Goal: Understand process/instructions: Learn how to perform a task or action

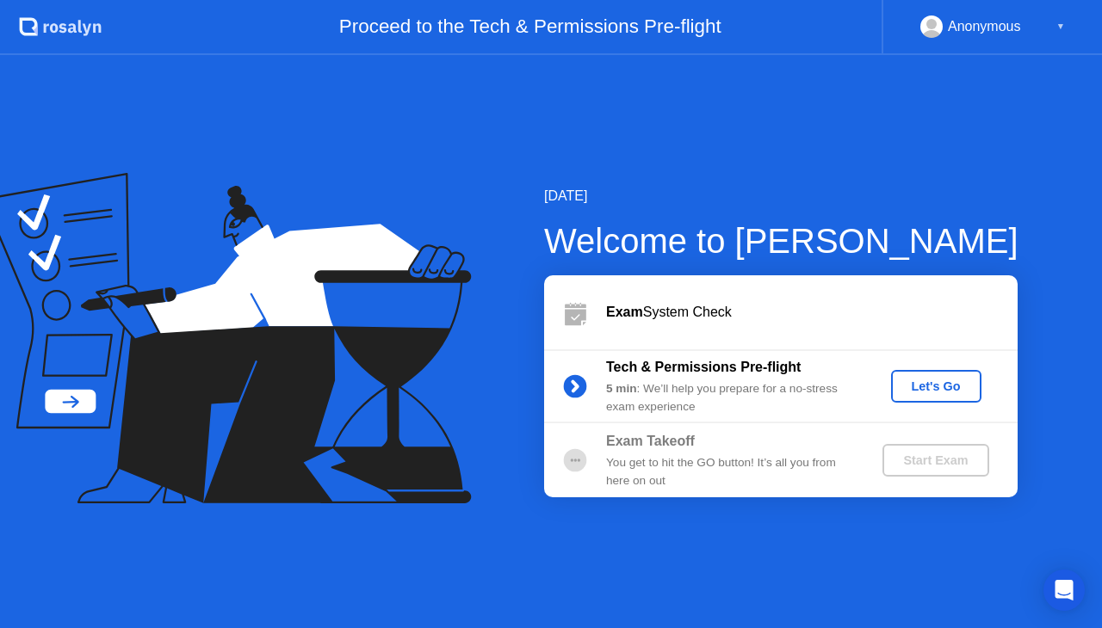
click at [917, 384] on div "Let's Go" at bounding box center [936, 387] width 77 height 14
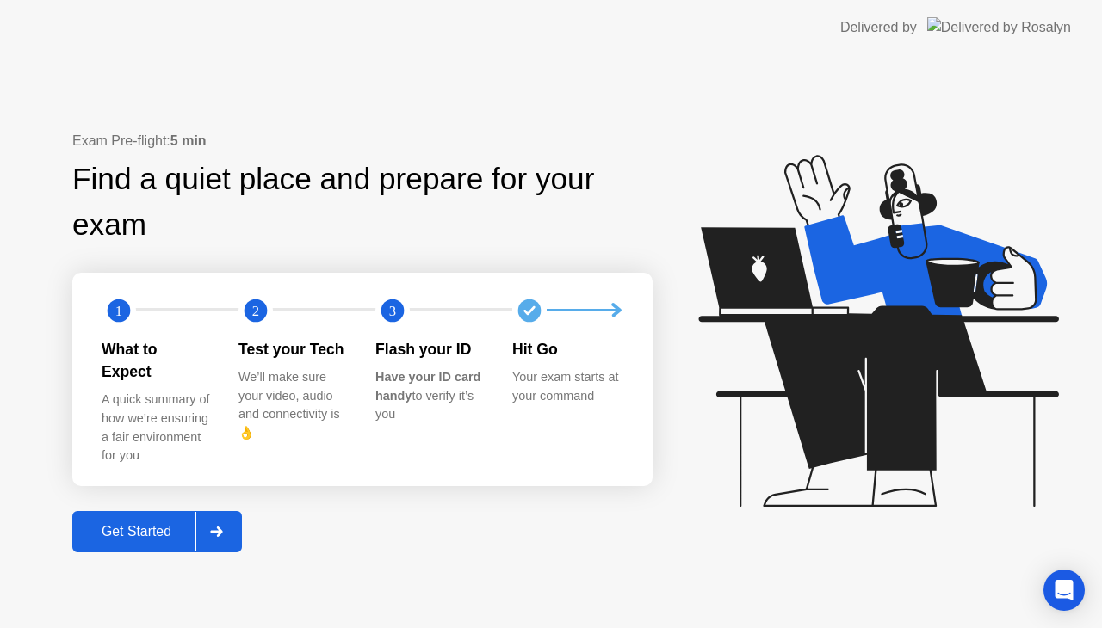
click at [153, 524] on div "Get Started" at bounding box center [136, 531] width 118 height 15
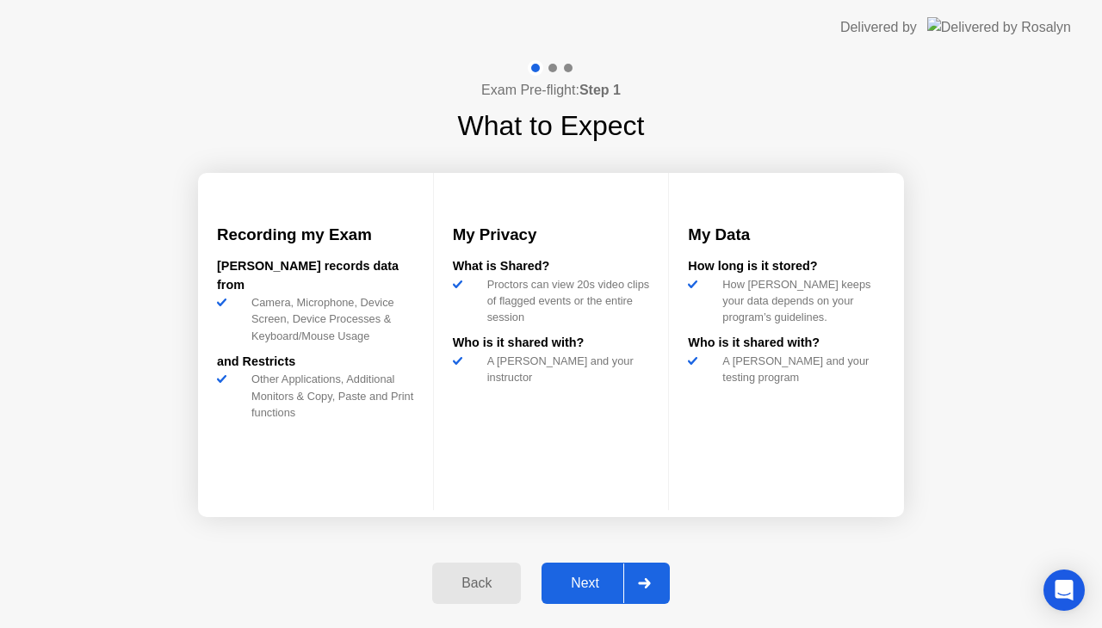
click at [593, 590] on div "Next" at bounding box center [584, 583] width 77 height 15
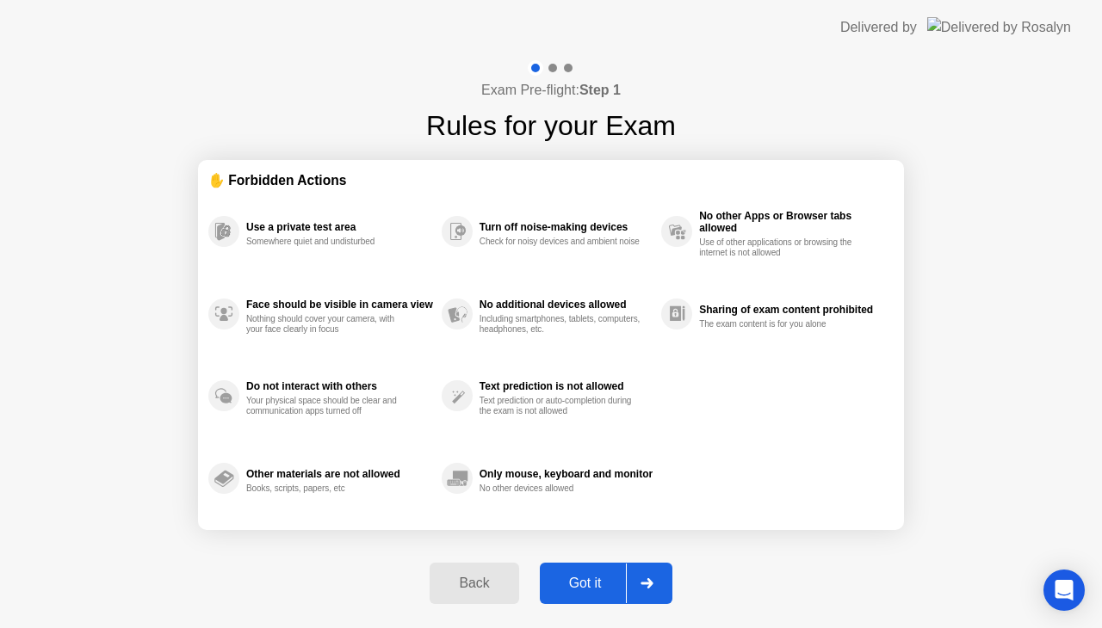
click at [593, 590] on div "Got it" at bounding box center [585, 583] width 81 height 15
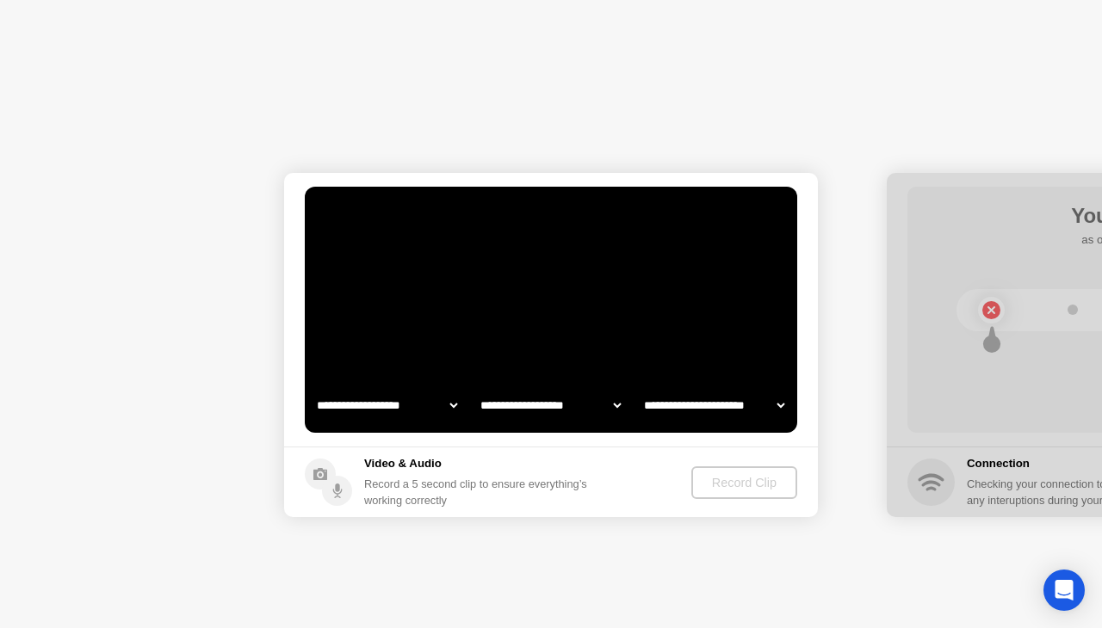
select select "**********"
select select "*******"
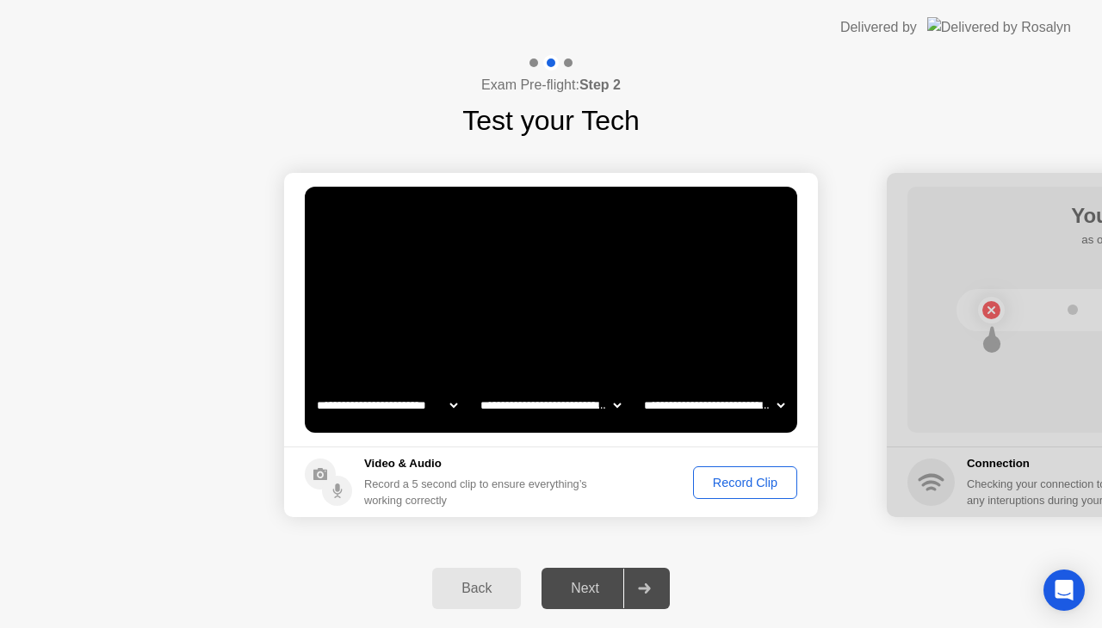
click at [739, 482] on div "Record Clip" at bounding box center [745, 483] width 92 height 14
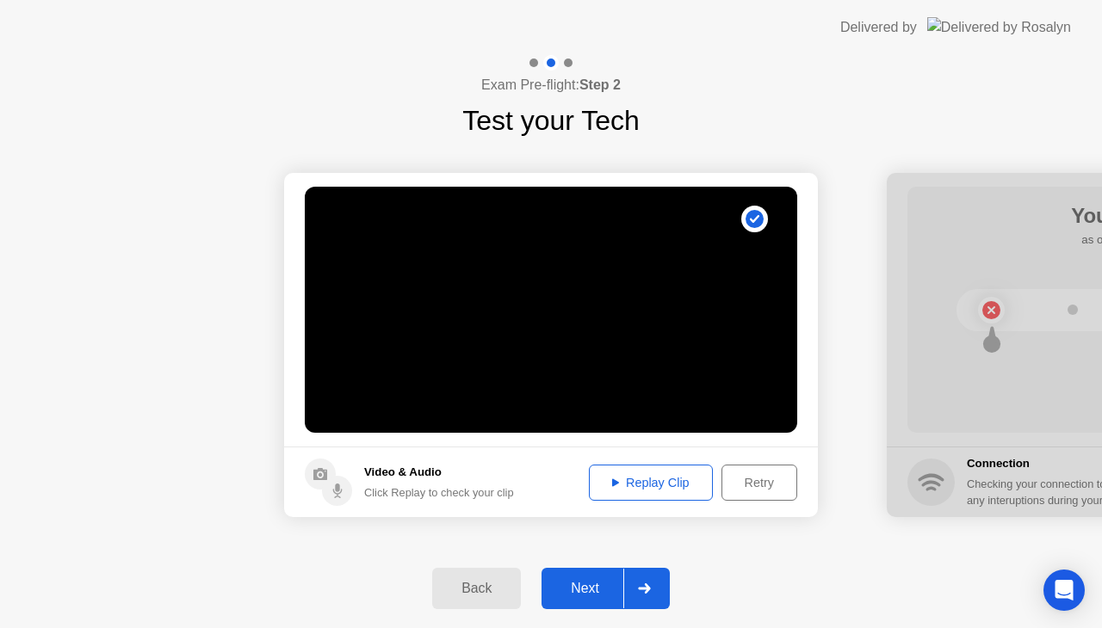
click at [613, 586] on div "Next" at bounding box center [584, 588] width 77 height 15
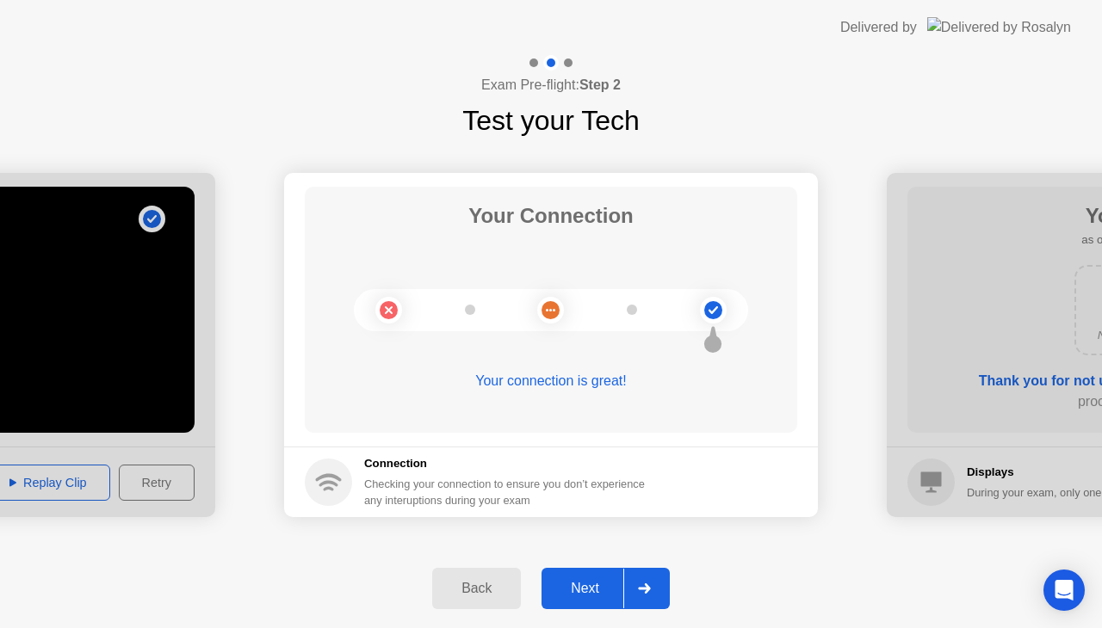
click at [613, 586] on div "Next" at bounding box center [584, 588] width 77 height 15
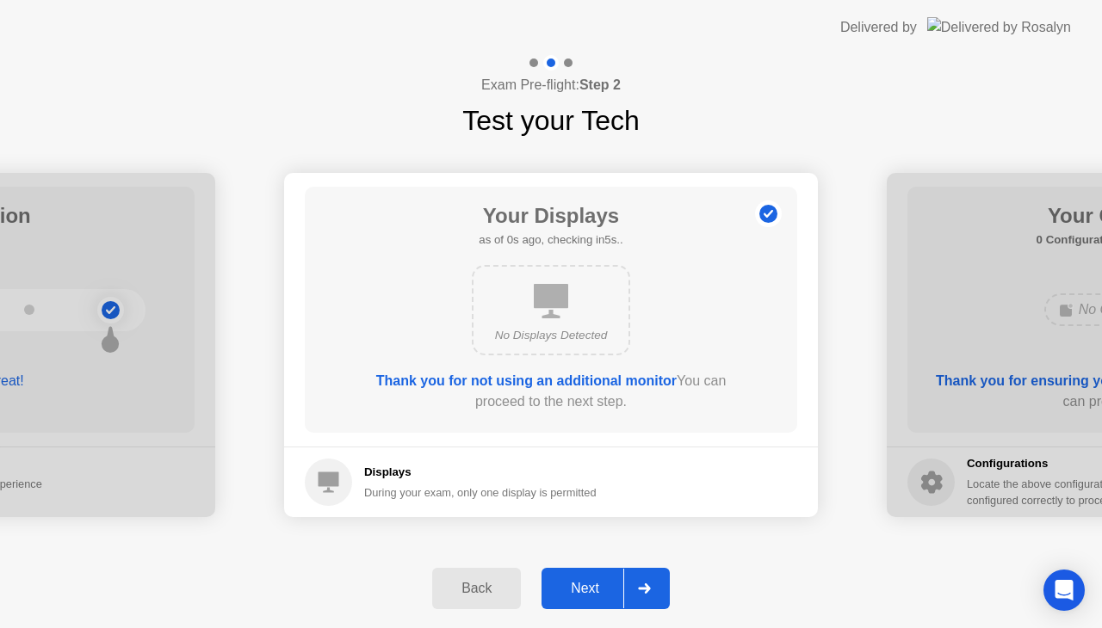
click at [613, 586] on div "Next" at bounding box center [584, 588] width 77 height 15
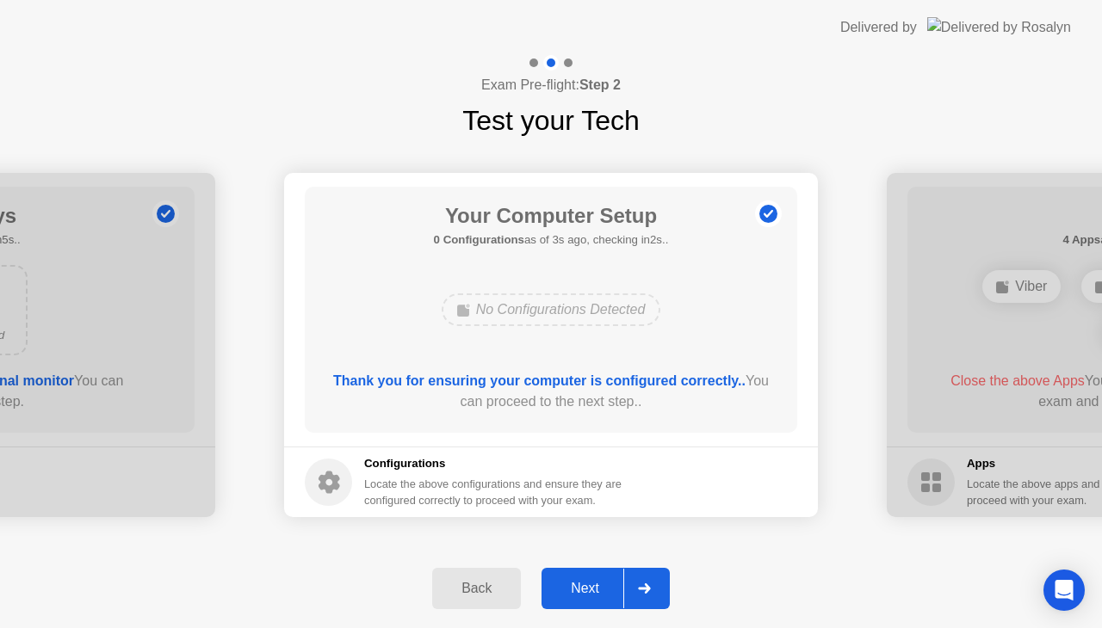
click at [576, 584] on div "Next" at bounding box center [584, 588] width 77 height 15
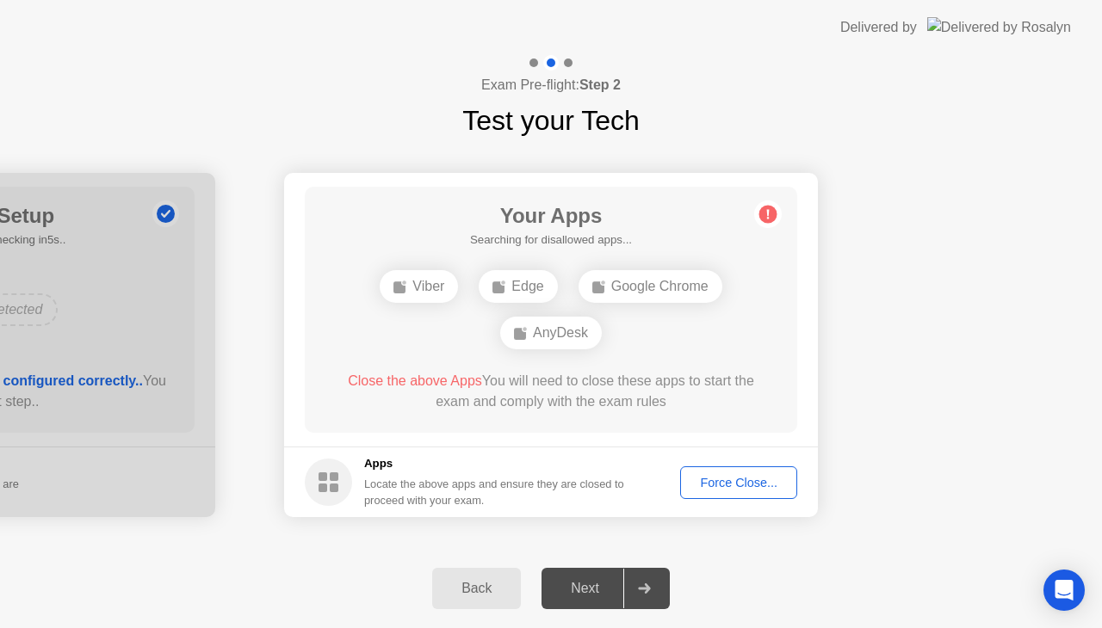
click at [723, 476] on div "Force Close..." at bounding box center [738, 483] width 105 height 14
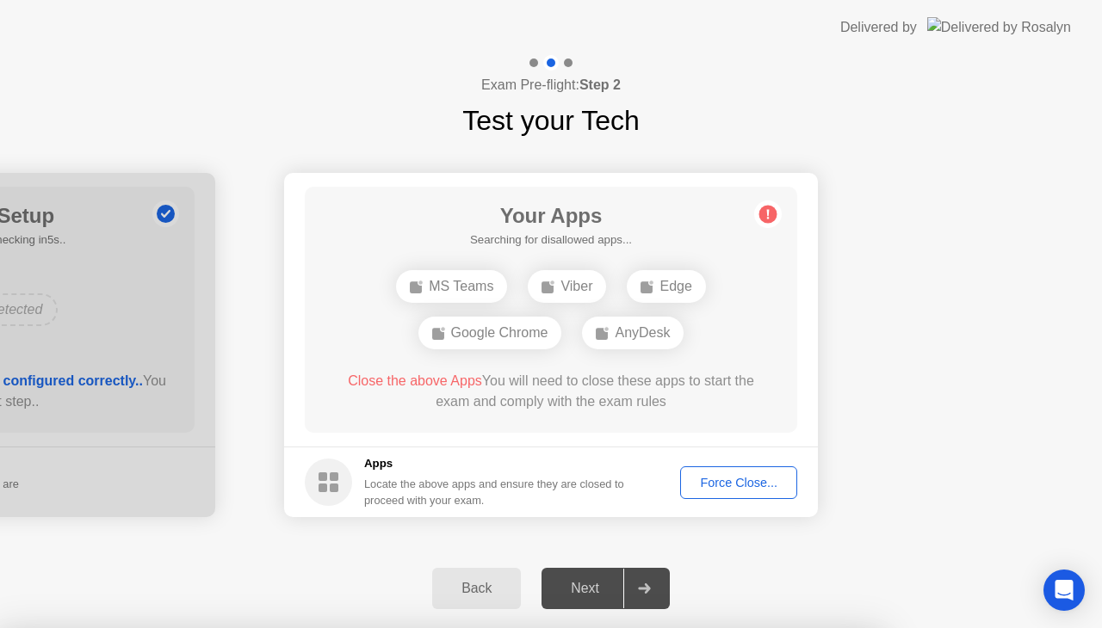
click at [733, 485] on div "Force Close..." at bounding box center [738, 483] width 105 height 14
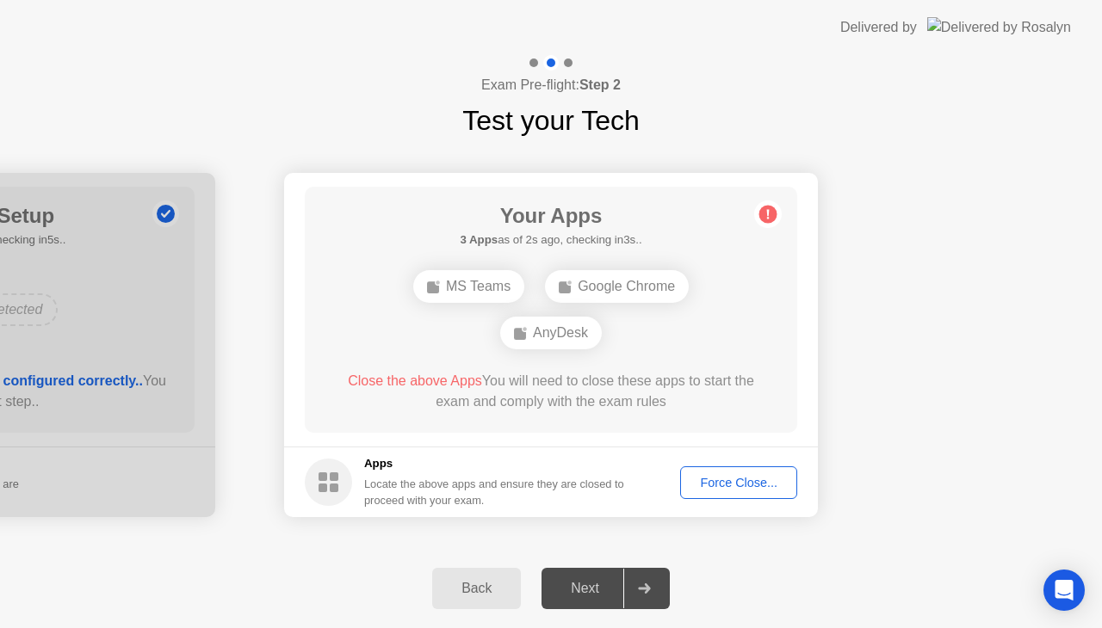
click at [712, 490] on div "Force Close..." at bounding box center [738, 483] width 105 height 14
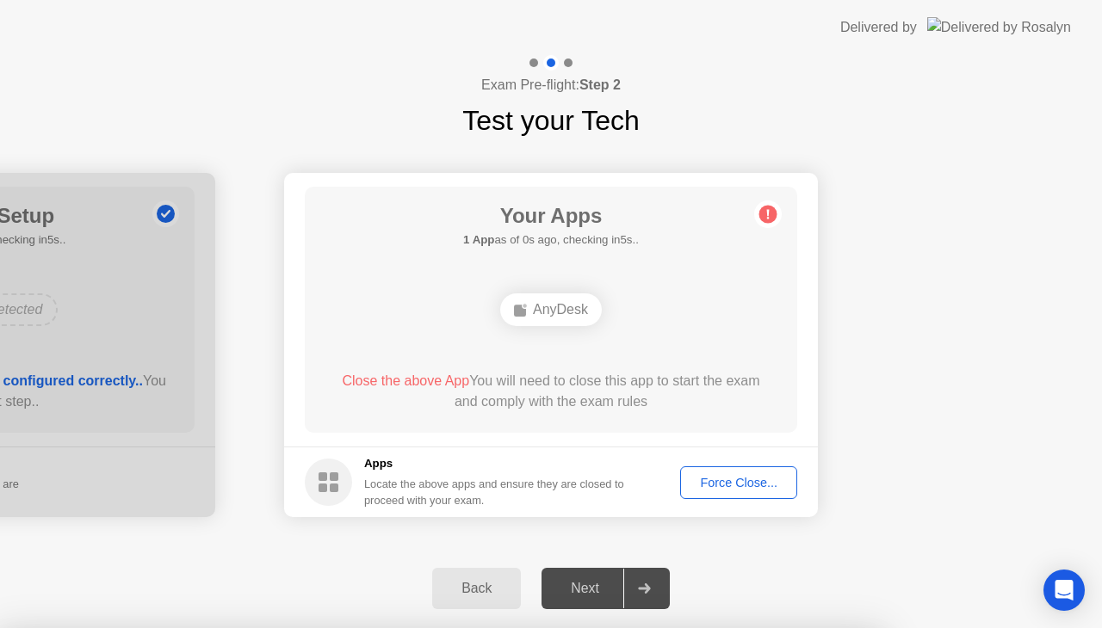
click at [733, 485] on div "Force Close..." at bounding box center [738, 483] width 105 height 14
click at [733, 627] on div at bounding box center [551, 628] width 1102 height 0
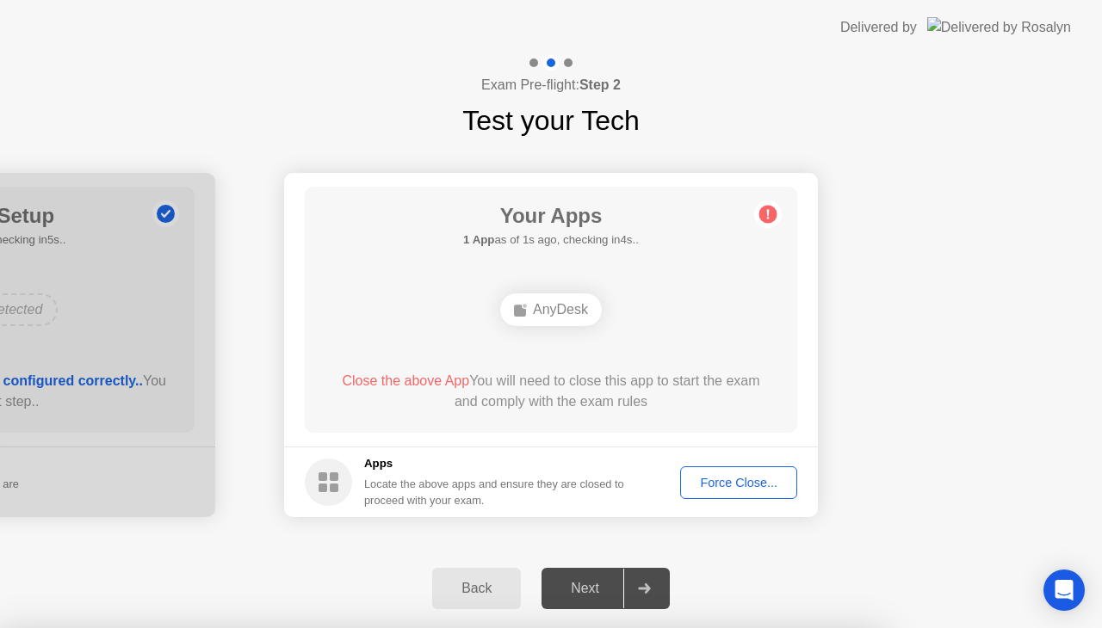
drag, startPoint x: 733, startPoint y: 485, endPoint x: 611, endPoint y: 430, distance: 134.0
click at [716, 471] on button "Force Close..." at bounding box center [738, 482] width 117 height 33
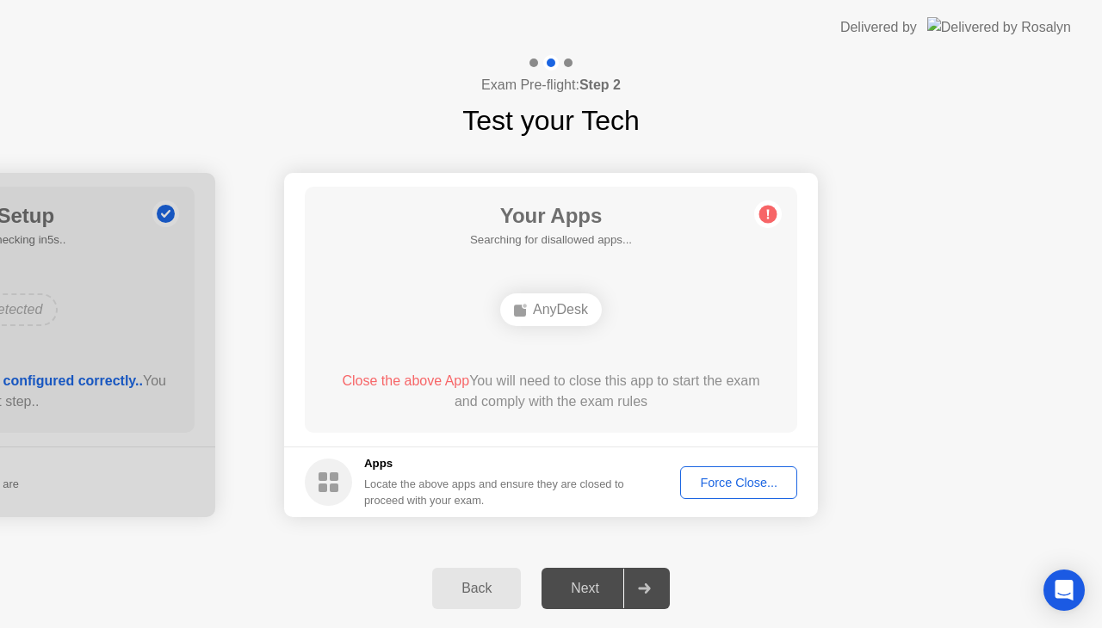
click at [745, 482] on body "**********" at bounding box center [551, 314] width 1102 height 628
click at [757, 488] on div "Force Close..." at bounding box center [738, 483] width 105 height 14
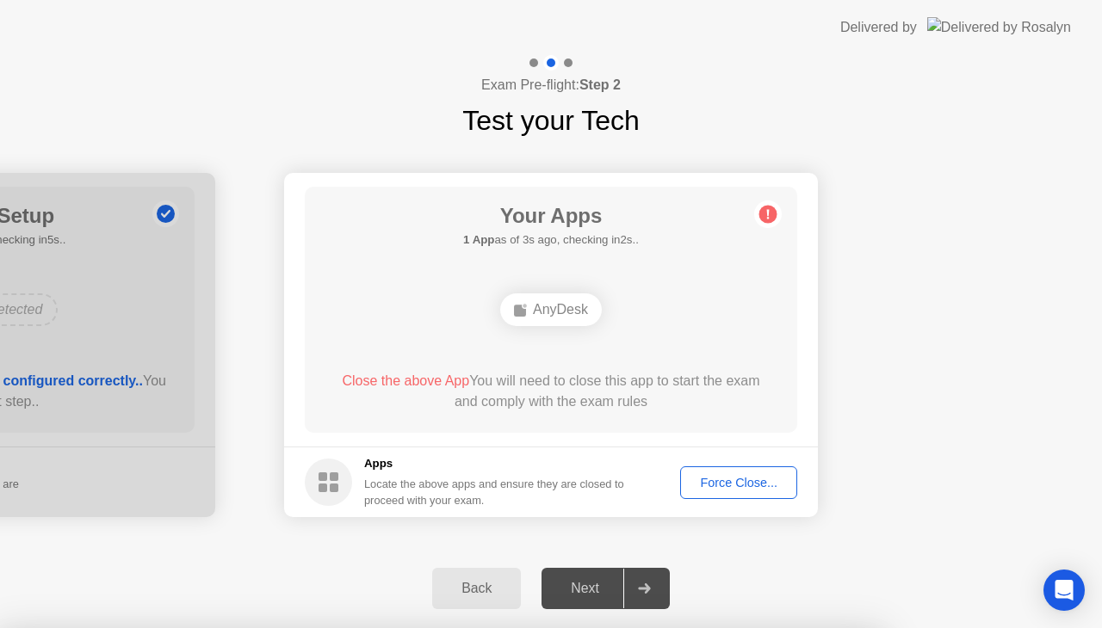
click at [716, 472] on button "Force Close..." at bounding box center [738, 482] width 117 height 33
click at [775, 497] on button "Force Close..." at bounding box center [738, 482] width 117 height 33
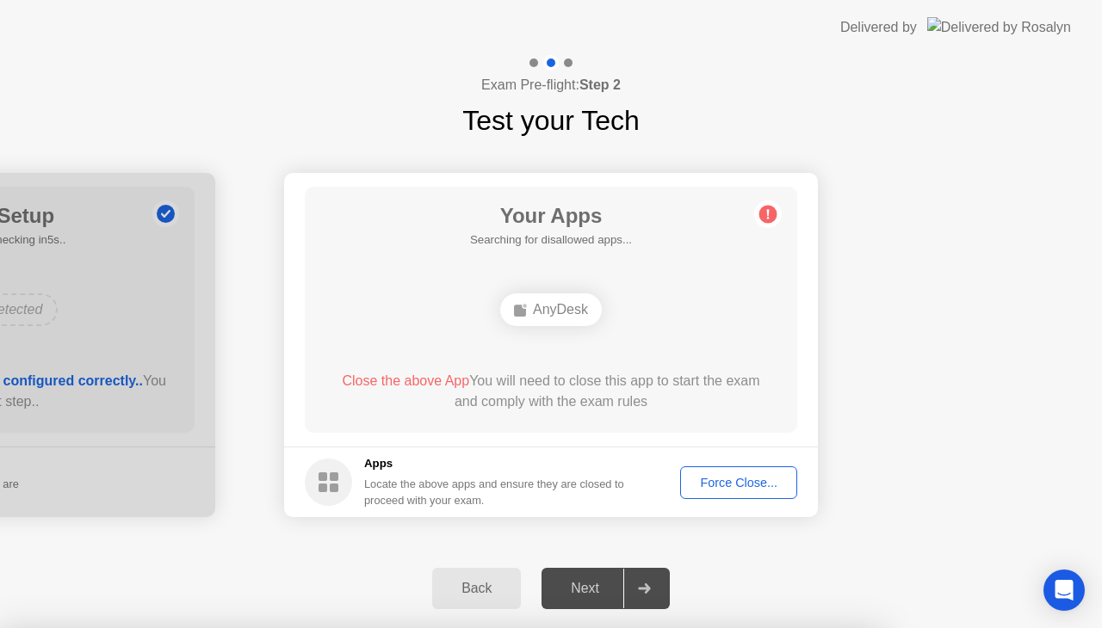
click at [755, 485] on div "Force Close..." at bounding box center [738, 483] width 105 height 14
click at [716, 476] on div "Force Close..." at bounding box center [738, 483] width 105 height 14
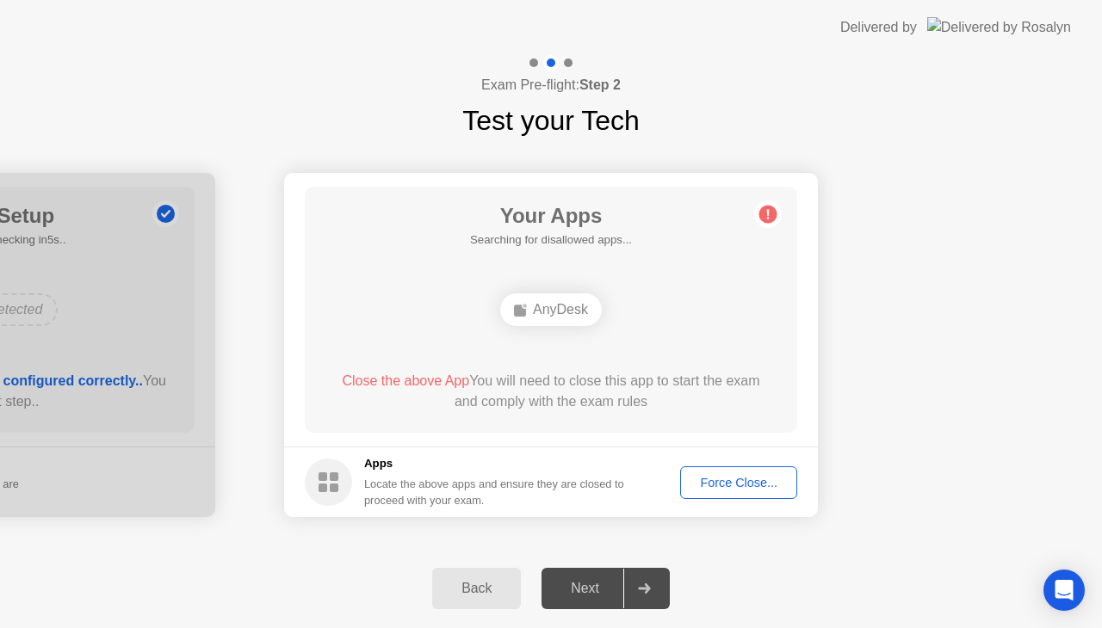
click at [727, 485] on div "Force Close..." at bounding box center [738, 483] width 105 height 14
click at [746, 477] on div "Force Close..." at bounding box center [738, 483] width 105 height 14
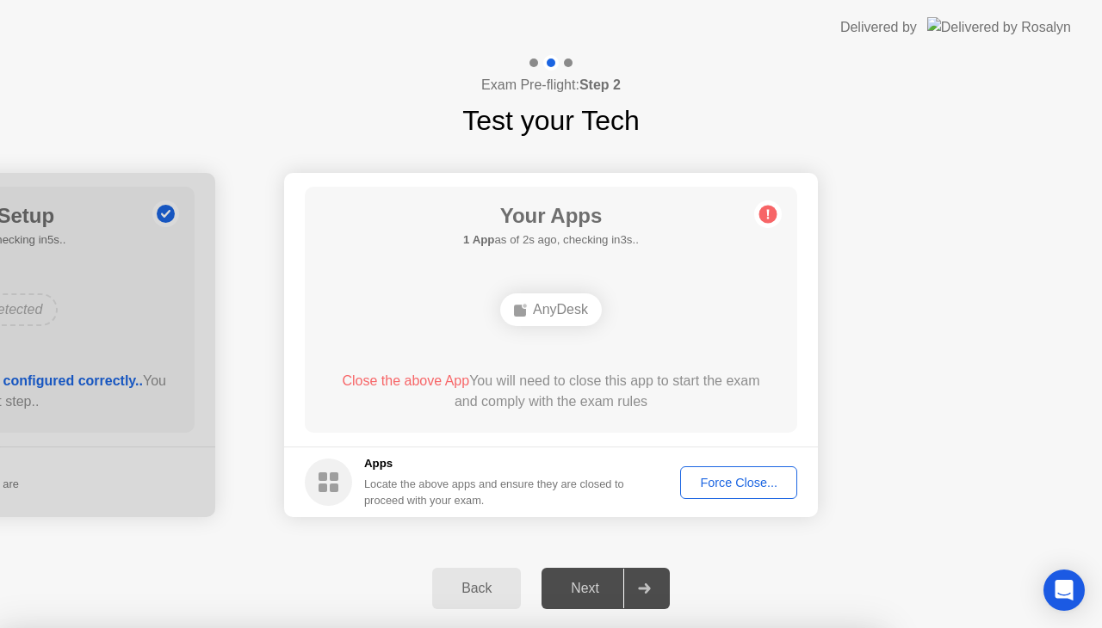
click at [704, 486] on div "Force Close..." at bounding box center [738, 483] width 105 height 14
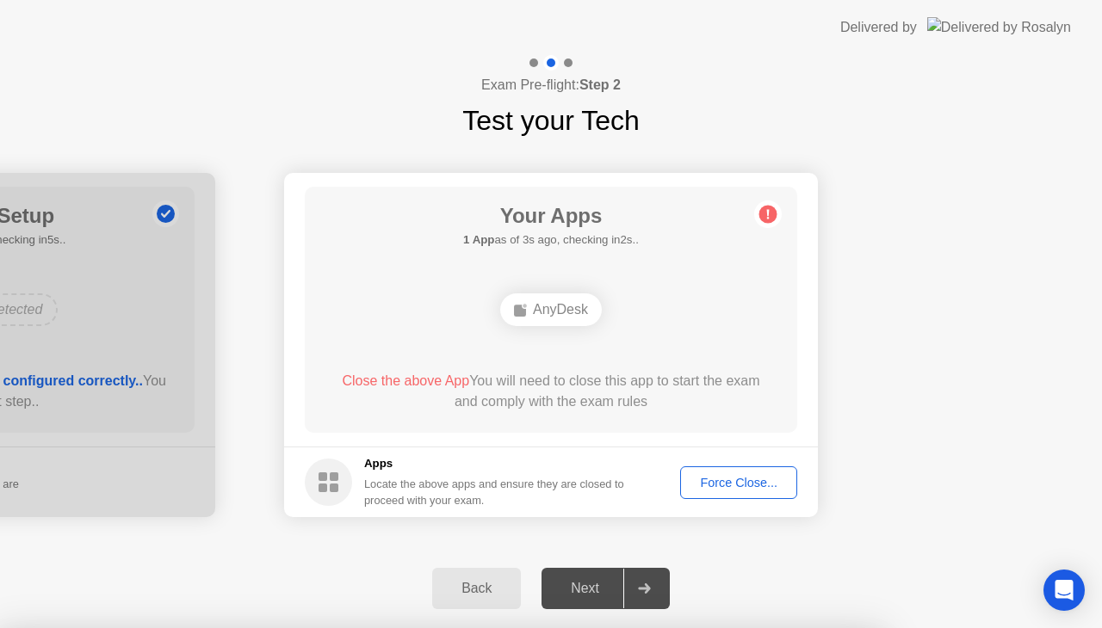
click at [742, 480] on div "Force Close..." at bounding box center [738, 483] width 105 height 14
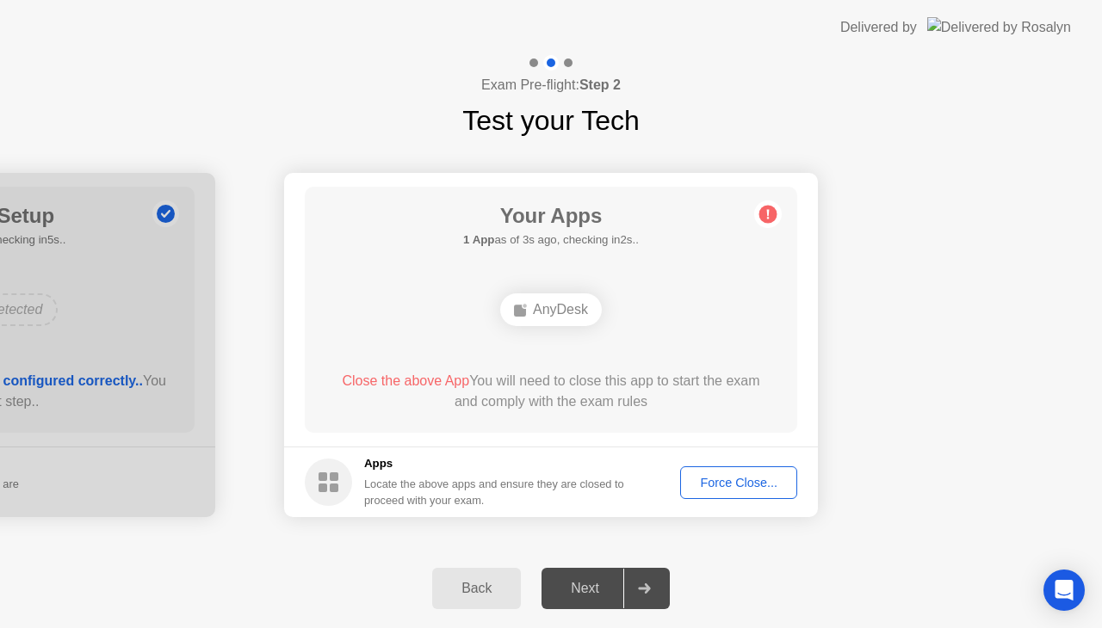
click at [763, 219] on circle at bounding box center [768, 215] width 18 height 18
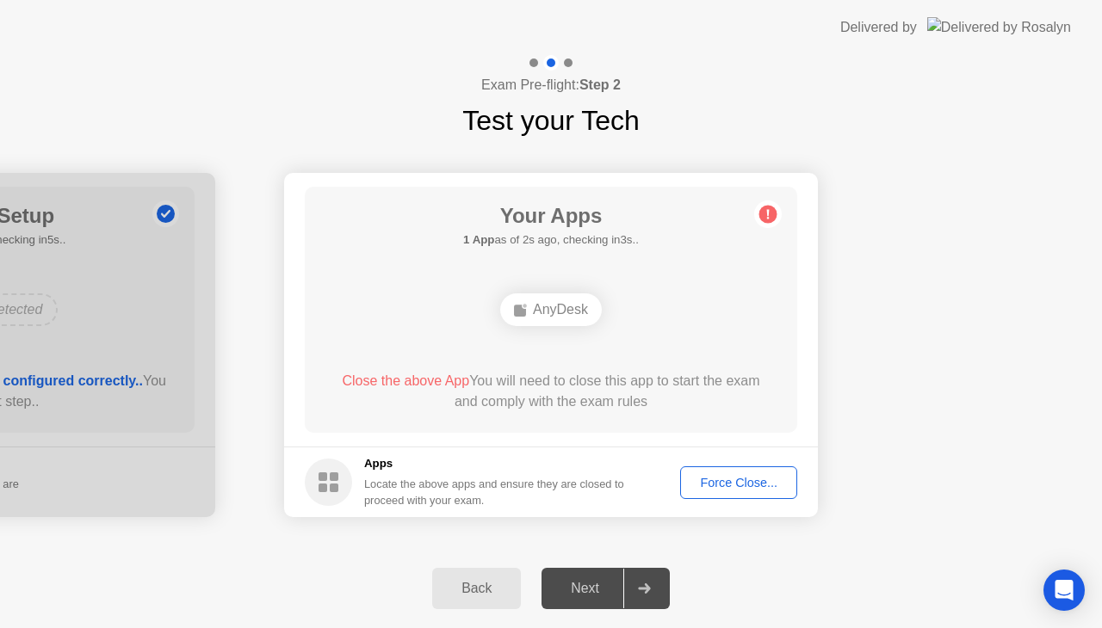
click at [711, 487] on div "Force Close..." at bounding box center [738, 483] width 105 height 14
click at [727, 483] on div "Force Close..." at bounding box center [738, 483] width 105 height 14
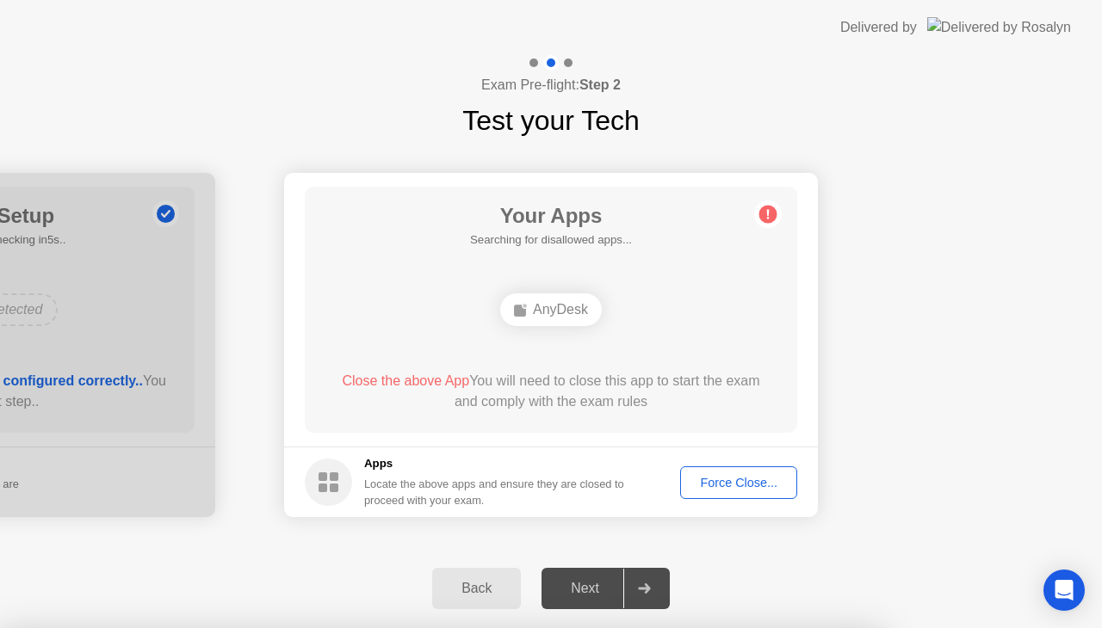
click at [753, 484] on div "Force Close..." at bounding box center [738, 483] width 105 height 14
click at [707, 477] on div "Force Close..." at bounding box center [738, 483] width 105 height 14
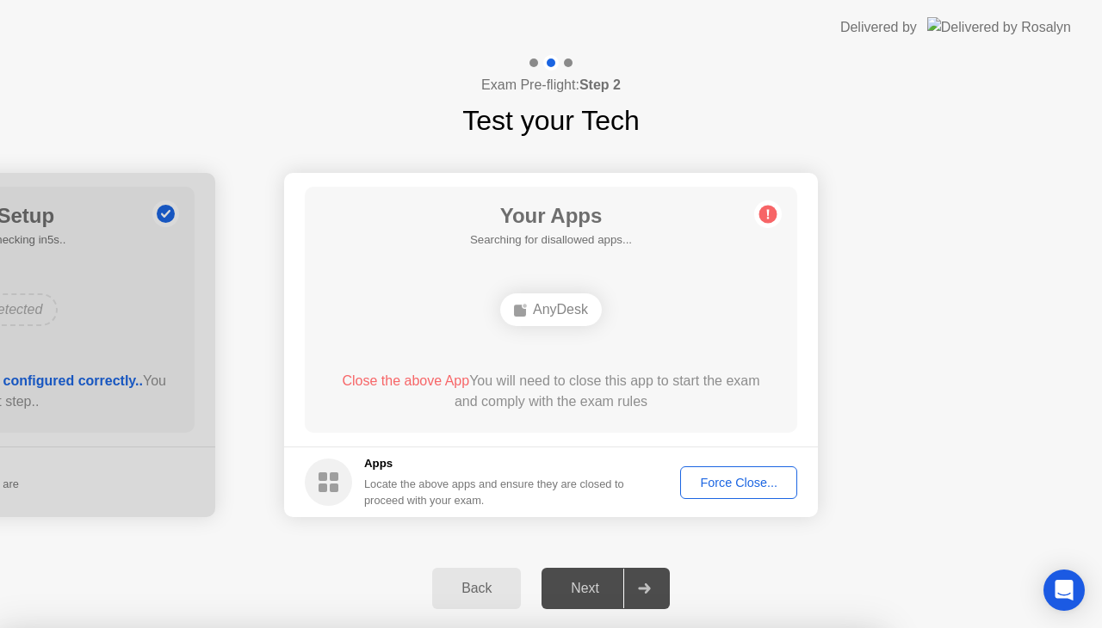
click at [707, 627] on div at bounding box center [551, 628] width 1102 height 0
click at [601, 413] on div "Close the above App You will need to close this app to start the exam and compl…" at bounding box center [551, 395] width 443 height 48
